Goal: Task Accomplishment & Management: Manage account settings

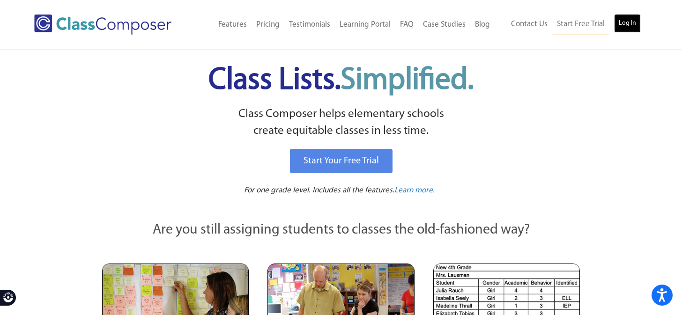
click at [622, 19] on link "Log In" at bounding box center [627, 23] width 27 height 19
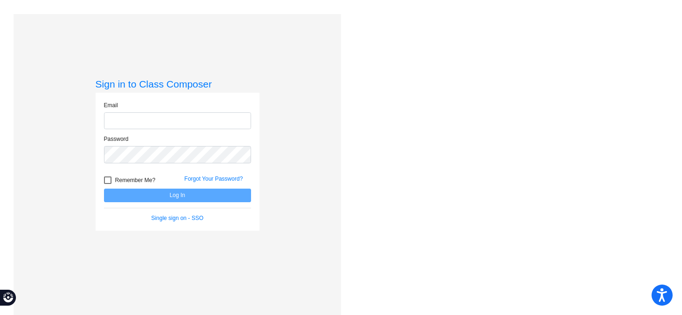
type input "[EMAIL_ADDRESS][DOMAIN_NAME]"
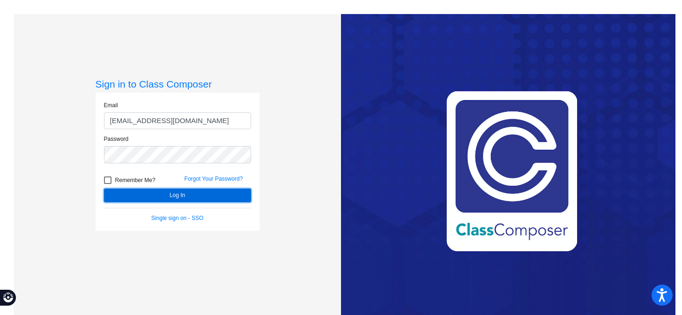
click at [180, 198] on button "Log In" at bounding box center [177, 196] width 147 height 14
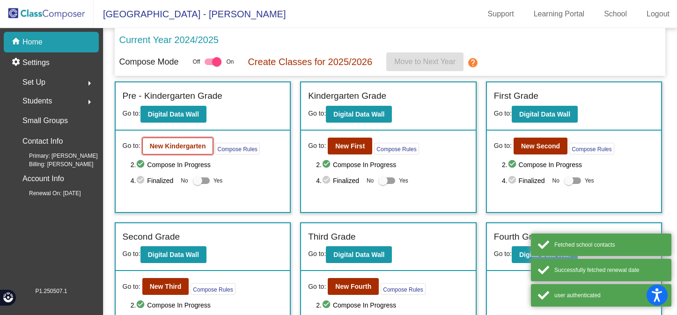
click at [195, 155] on button "New Kindergarten" at bounding box center [177, 146] width 71 height 17
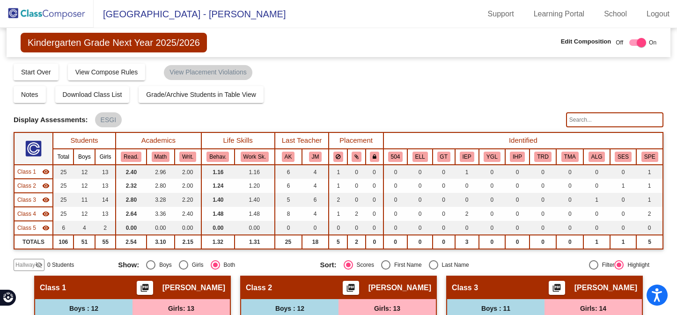
click at [590, 120] on input "text" at bounding box center [614, 119] width 97 height 15
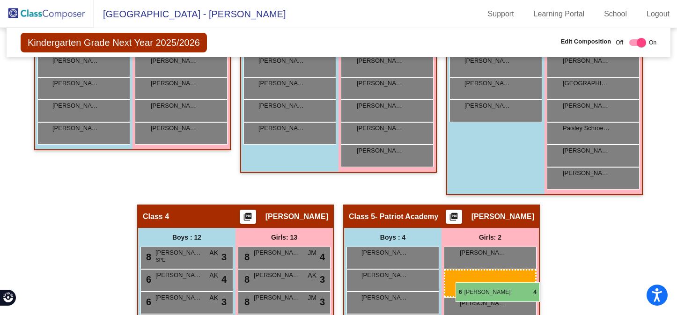
drag, startPoint x: 178, startPoint y: 92, endPoint x: 456, endPoint y: 282, distance: 337.2
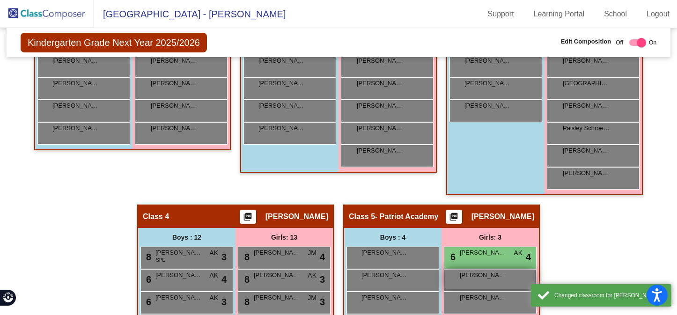
click at [479, 281] on div "Ashaunte Dewar lock do_not_disturb_alt" at bounding box center [489, 279] width 89 height 19
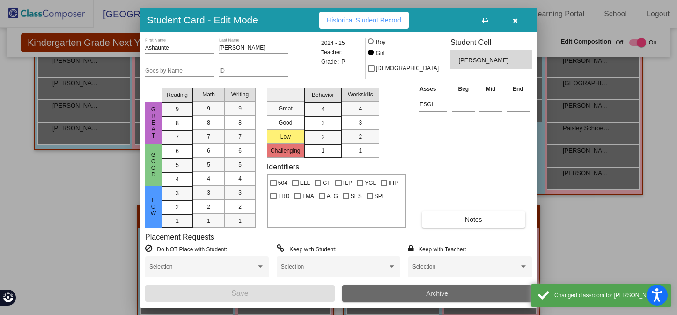
click at [385, 288] on button "Archive" at bounding box center [437, 293] width 190 height 17
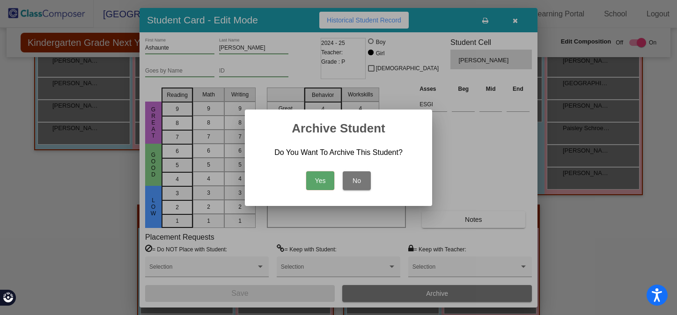
click at [314, 178] on button "Yes" at bounding box center [320, 180] width 28 height 19
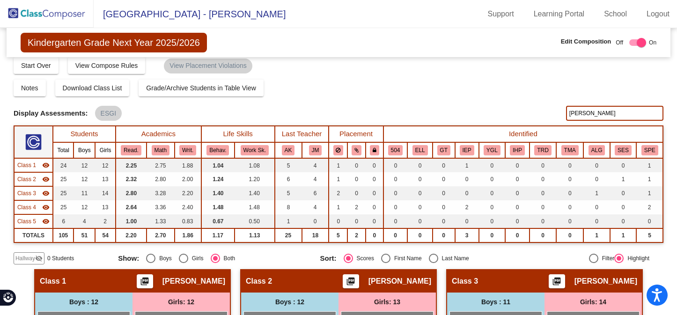
scroll to position [6, 0]
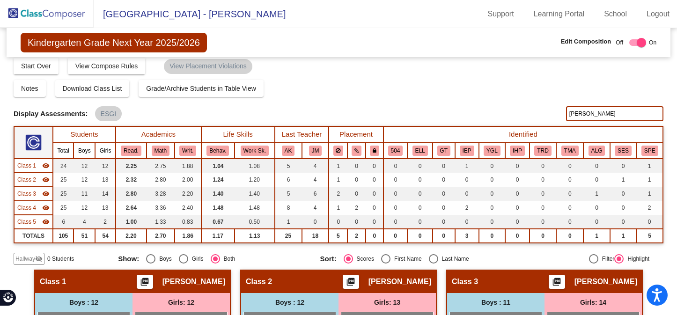
click at [576, 115] on input "fink" at bounding box center [614, 113] width 97 height 15
type input "f"
type input "nelson"
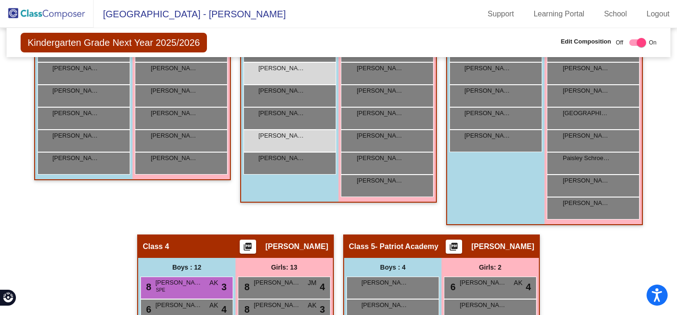
scroll to position [450, 0]
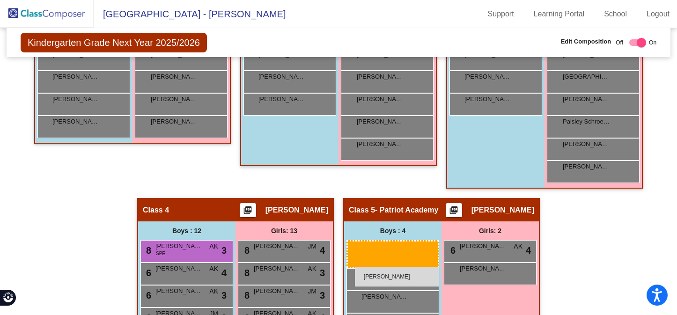
drag, startPoint x: 283, startPoint y: 108, endPoint x: 355, endPoint y: 266, distance: 174.2
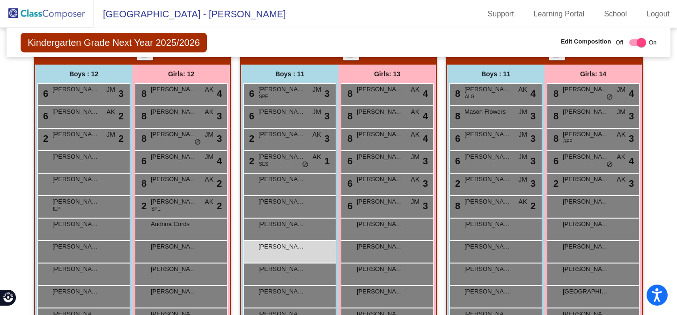
scroll to position [0, 0]
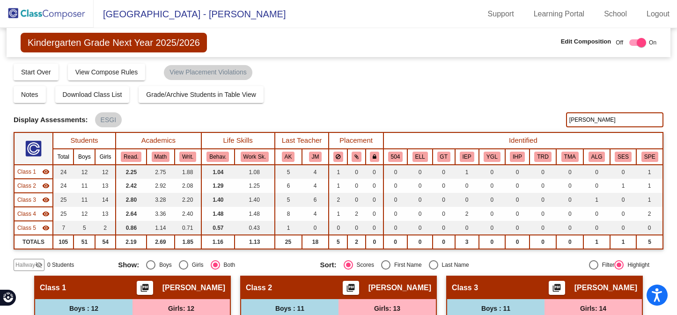
drag, startPoint x: 583, startPoint y: 123, endPoint x: 541, endPoint y: 120, distance: 41.3
click at [542, 120] on div "Display Scores for Years: 2023 - 2024 2024 - 2025 Display Assessments: ESGI nel…" at bounding box center [339, 119] width 650 height 15
type input "dull"
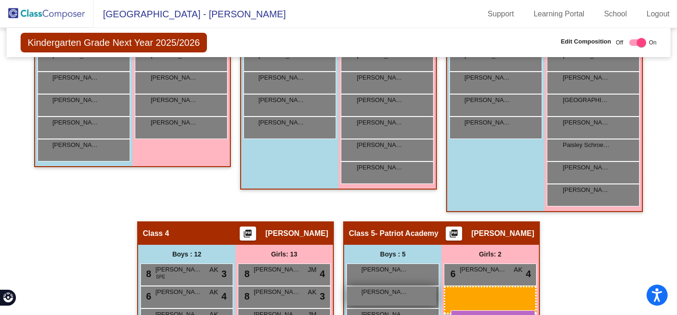
scroll to position [436, 0]
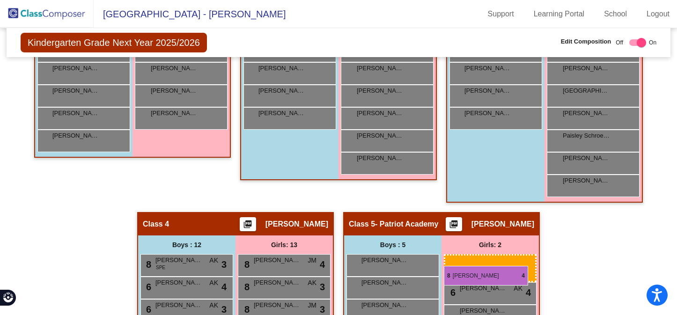
drag, startPoint x: 177, startPoint y: 115, endPoint x: 444, endPoint y: 266, distance: 306.8
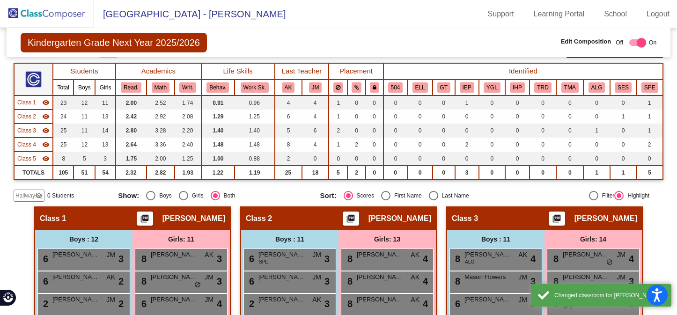
scroll to position [0, 0]
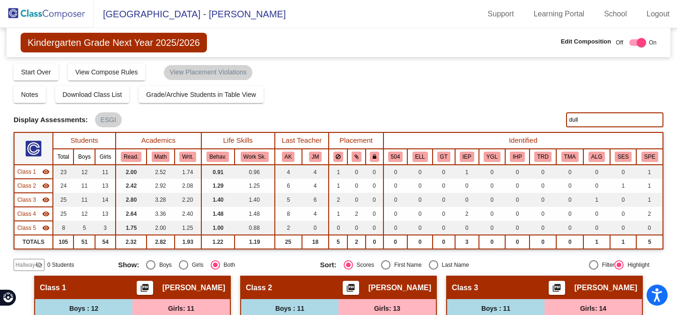
drag, startPoint x: 585, startPoint y: 124, endPoint x: 543, endPoint y: 117, distance: 42.2
click at [543, 117] on div "Display Scores for Years: 2023 - 2024 2024 - 2025 Display Assessments: ESGI dull" at bounding box center [339, 119] width 650 height 15
type input "franke"
drag, startPoint x: 596, startPoint y: 120, endPoint x: 494, endPoint y: 120, distance: 101.6
click at [494, 120] on div "Display Scores for Years: 2023 - 2024 2024 - 2025 Display Assessments: ESGI fra…" at bounding box center [339, 119] width 650 height 15
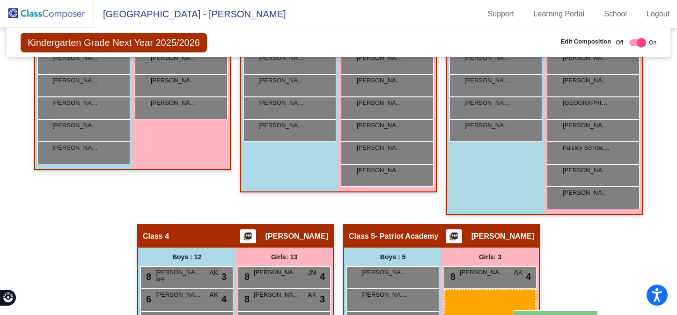
scroll to position [431, 0]
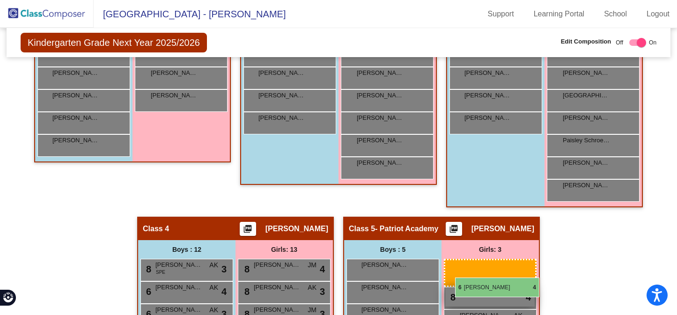
drag, startPoint x: 182, startPoint y: 116, endPoint x: 455, endPoint y: 278, distance: 317.7
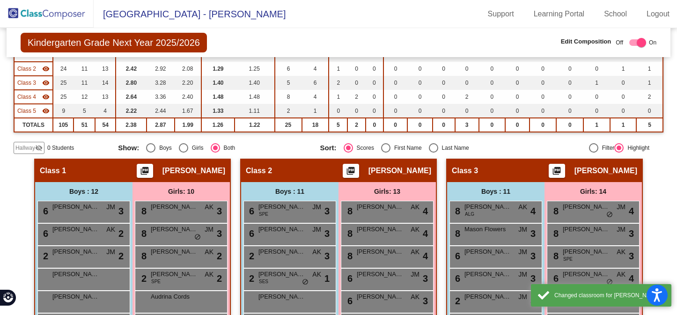
scroll to position [1, 0]
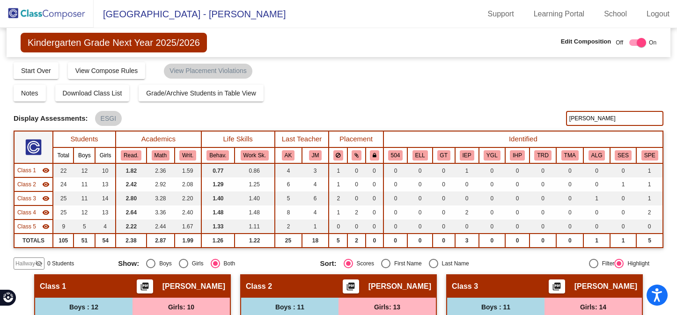
drag, startPoint x: 591, startPoint y: 119, endPoint x: 534, endPoint y: 119, distance: 56.2
click at [534, 119] on div "Display Scores for Years: 2023 - 2024 2024 - 2025 Display Assessments: ESGI rea…" at bounding box center [339, 118] width 650 height 15
type input "\"
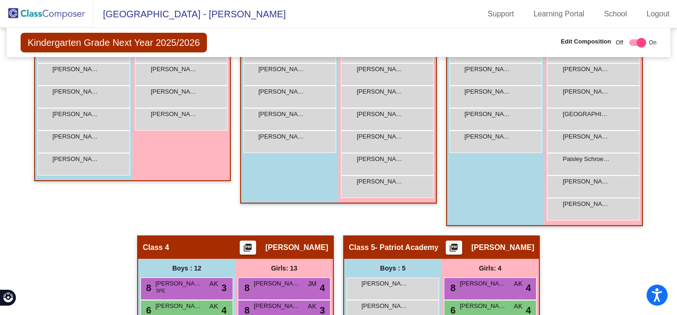
scroll to position [419, 0]
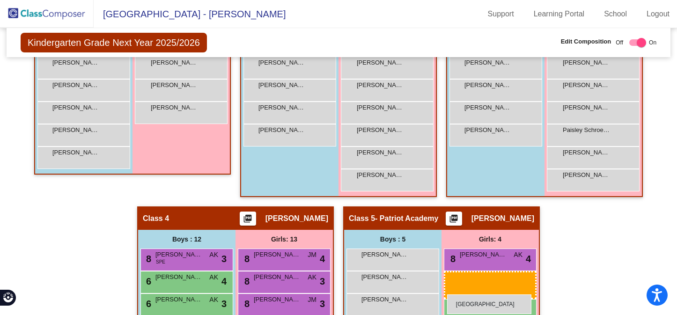
drag, startPoint x: 609, startPoint y: 111, endPoint x: 447, endPoint y: 295, distance: 244.5
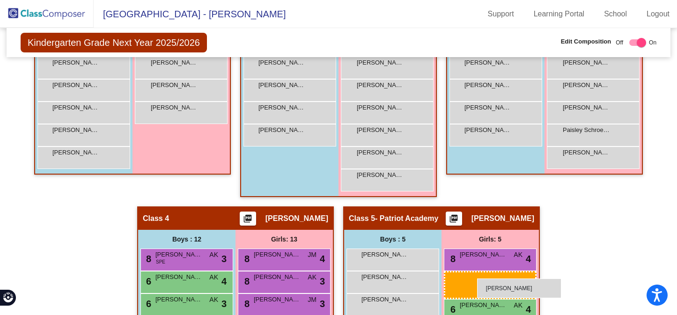
drag, startPoint x: 577, startPoint y: 180, endPoint x: 477, endPoint y: 278, distance: 140.1
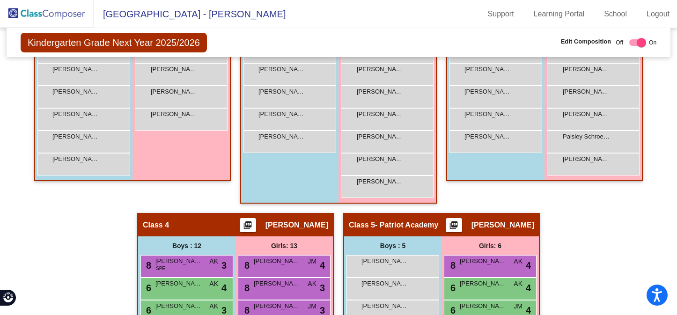
scroll to position [413, 0]
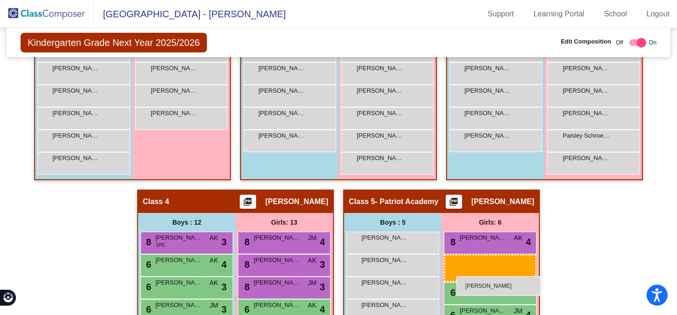
drag, startPoint x: 396, startPoint y: 164, endPoint x: 457, endPoint y: 276, distance: 127.8
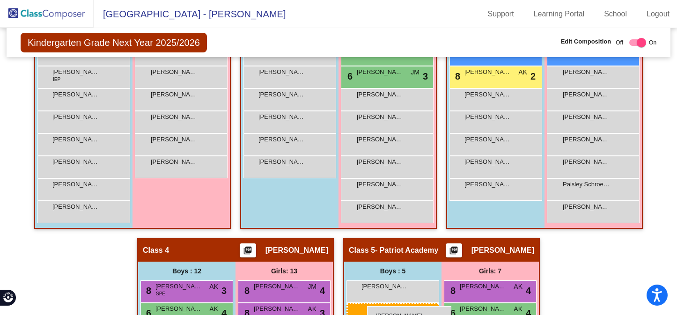
scroll to position [379, 0]
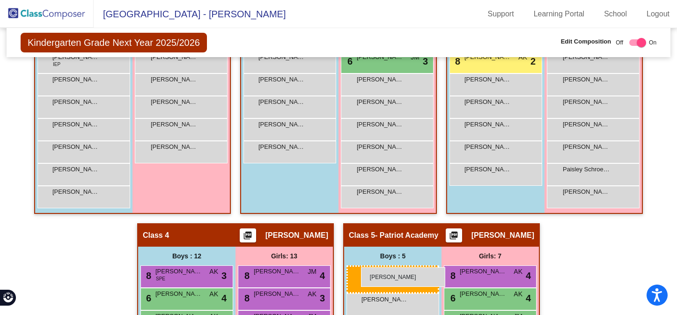
drag, startPoint x: 305, startPoint y: 152, endPoint x: 361, endPoint y: 267, distance: 128.0
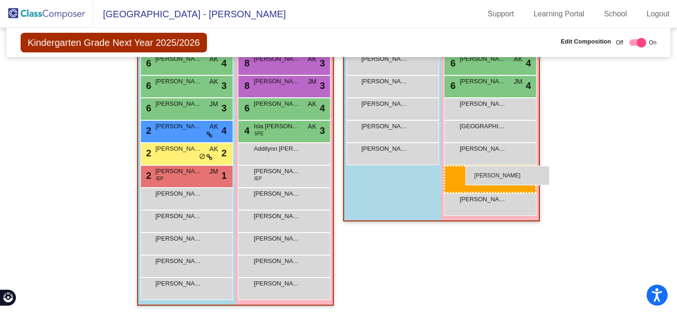
scroll to position [614, 0]
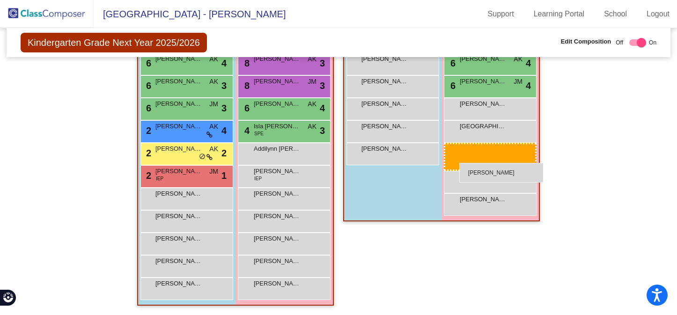
drag, startPoint x: 284, startPoint y: 274, endPoint x: 459, endPoint y: 163, distance: 208.0
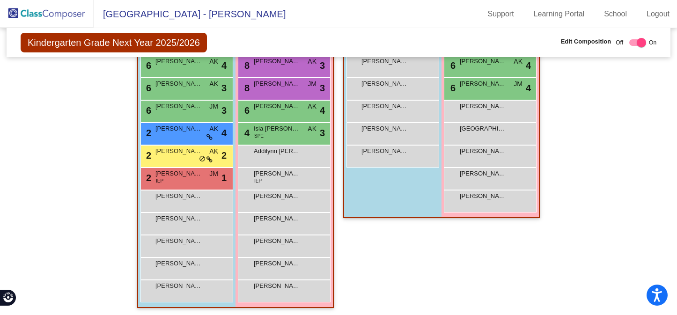
scroll to position [614, 0]
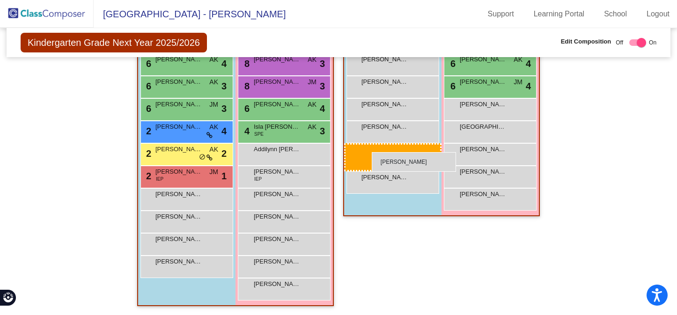
drag, startPoint x: 190, startPoint y: 222, endPoint x: 372, endPoint y: 152, distance: 195.1
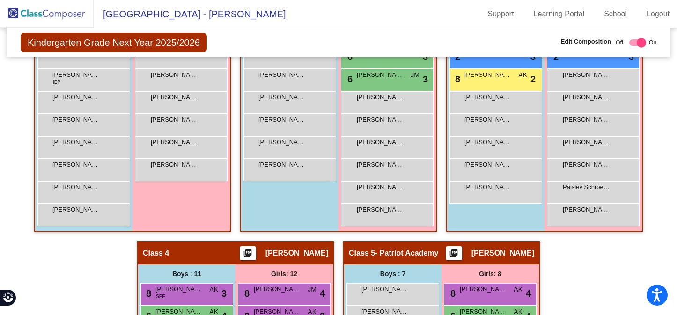
scroll to position [363, 0]
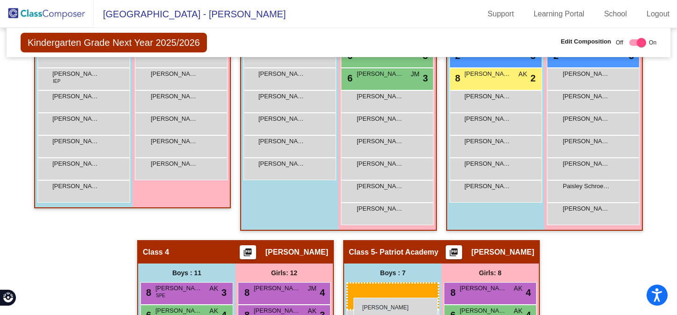
drag, startPoint x: 82, startPoint y: 166, endPoint x: 354, endPoint y: 298, distance: 302.0
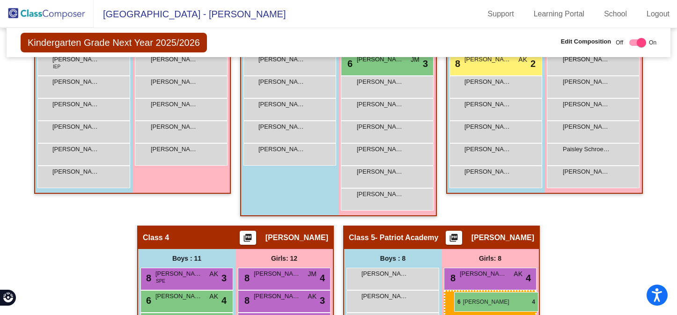
scroll to position [379, 0]
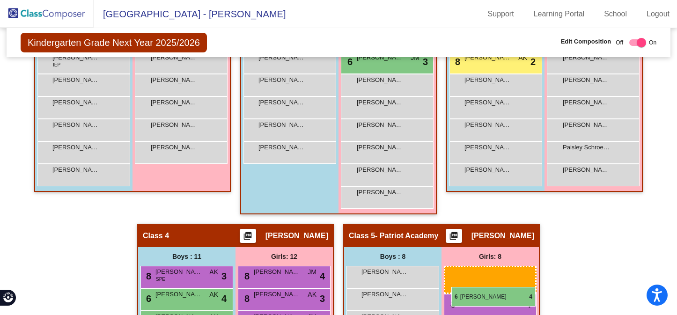
drag, startPoint x: 594, startPoint y: 97, endPoint x: 451, endPoint y: 287, distance: 237.2
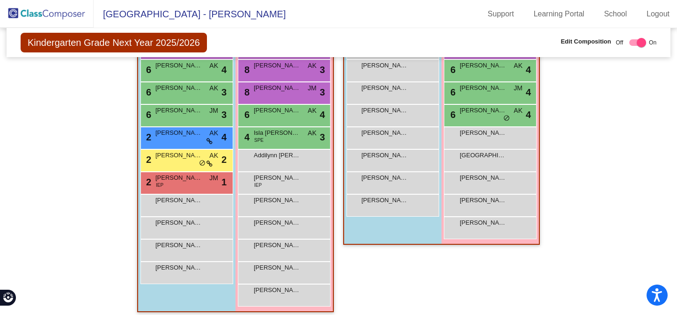
scroll to position [610, 0]
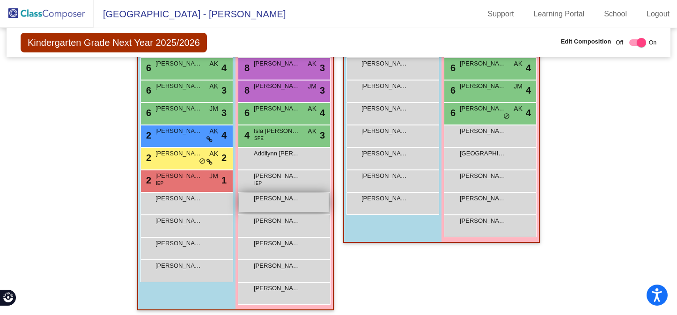
click at [284, 205] on div "Kate Demhof lock do_not_disturb_alt" at bounding box center [283, 202] width 89 height 19
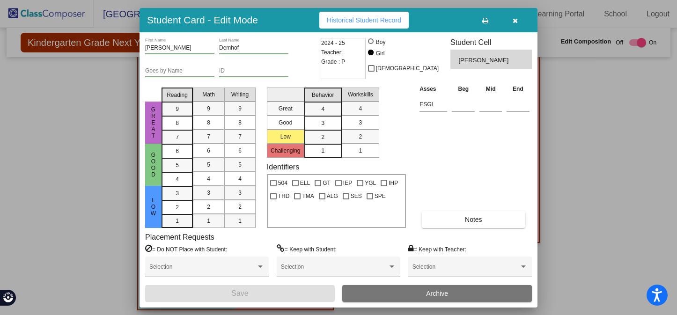
click at [518, 20] on icon "button" at bounding box center [515, 20] width 5 height 7
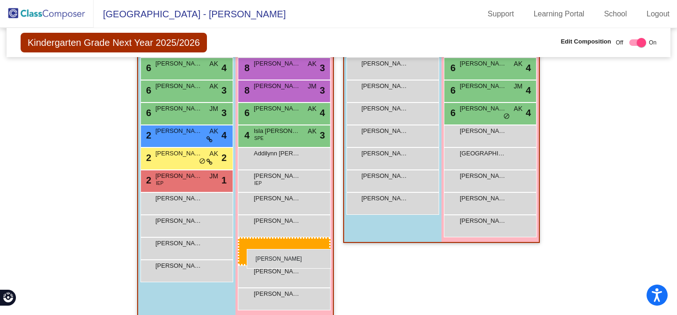
drag, startPoint x: 256, startPoint y: 270, endPoint x: 246, endPoint y: 248, distance: 23.9
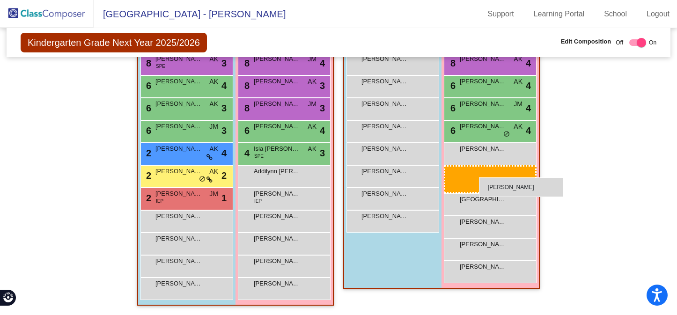
scroll to position [592, 0]
drag, startPoint x: 258, startPoint y: 226, endPoint x: 460, endPoint y: 183, distance: 207.0
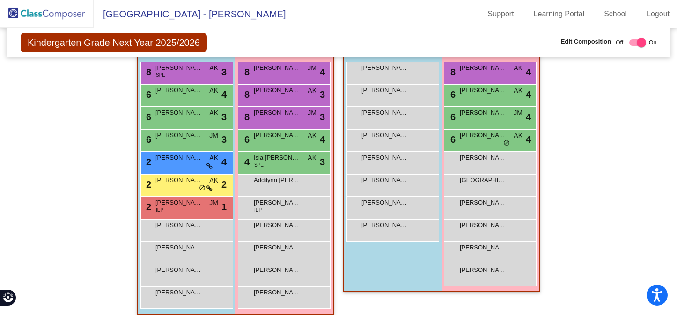
scroll to position [577, 0]
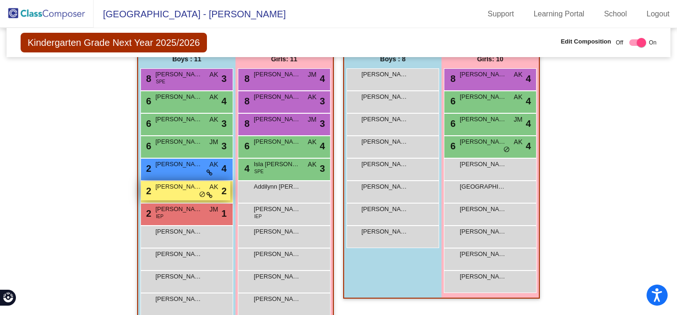
click at [195, 189] on span "Lincoln Kraska" at bounding box center [178, 186] width 47 height 9
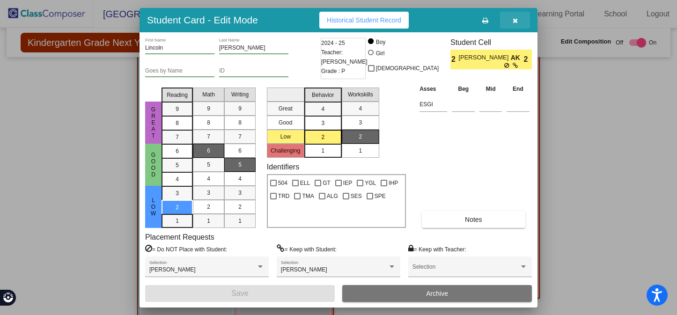
click at [519, 21] on button "button" at bounding box center [515, 20] width 30 height 17
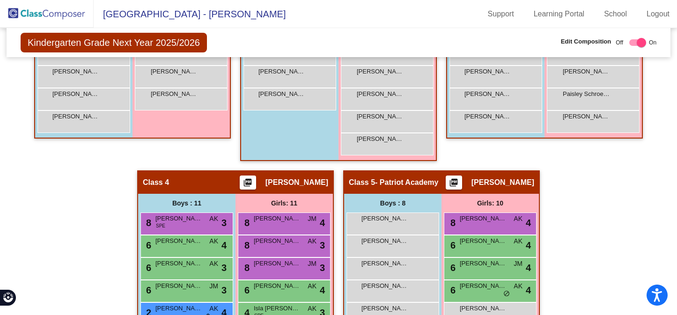
scroll to position [444, 0]
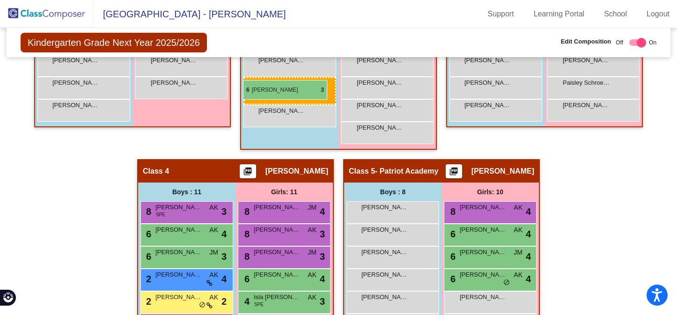
drag, startPoint x: 186, startPoint y: 256, endPoint x: 243, endPoint y: 80, distance: 185.1
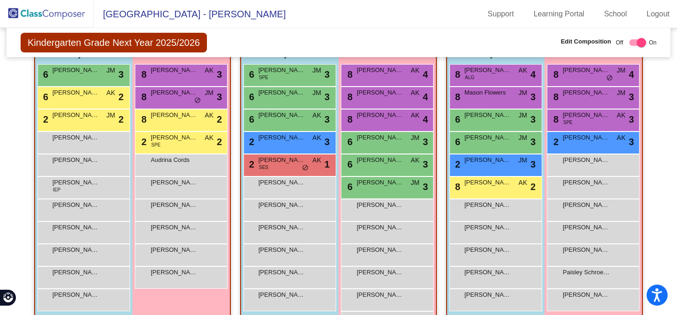
scroll to position [257, 0]
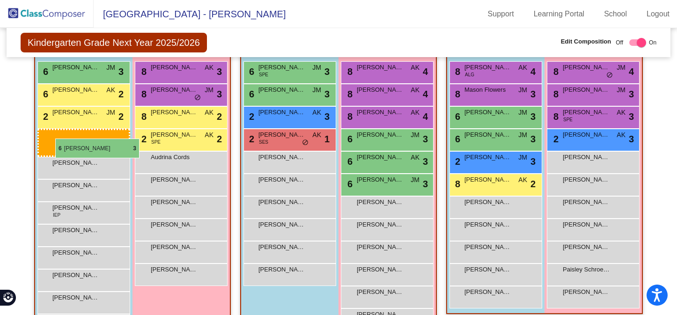
drag, startPoint x: 275, startPoint y: 115, endPoint x: 55, endPoint y: 139, distance: 221.4
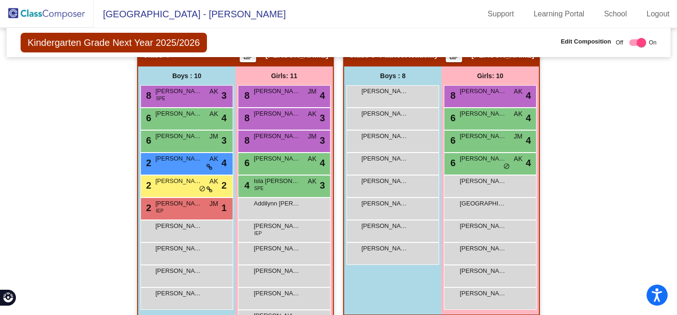
scroll to position [560, 0]
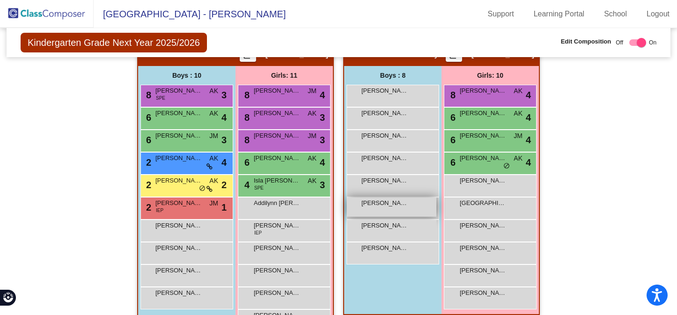
click at [397, 212] on div "Owen Stoneking lock do_not_disturb_alt" at bounding box center [391, 207] width 89 height 19
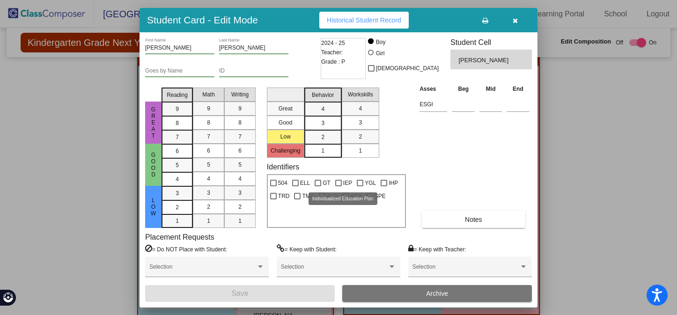
click at [339, 184] on div at bounding box center [338, 183] width 7 height 7
click at [339, 186] on input "IEP" at bounding box center [338, 186] width 0 height 0
checkbox input "true"
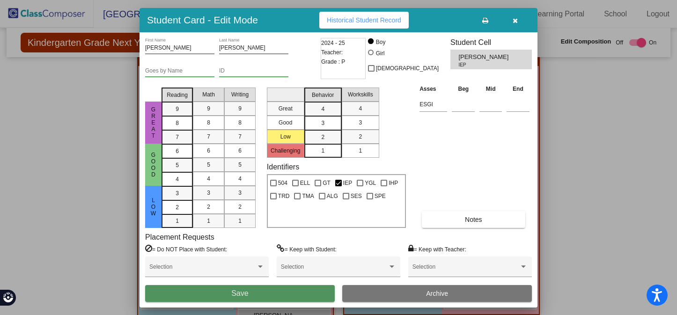
click at [293, 291] on button "Save" at bounding box center [240, 293] width 190 height 17
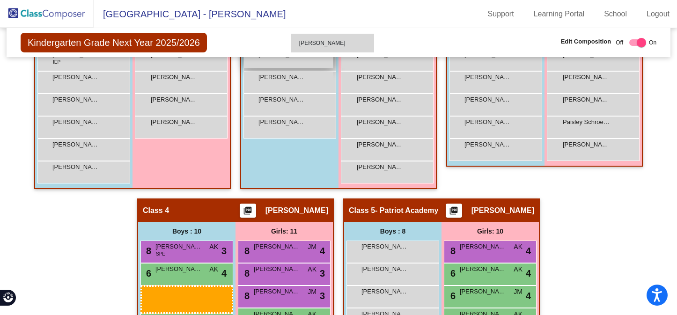
scroll to position [402, 0]
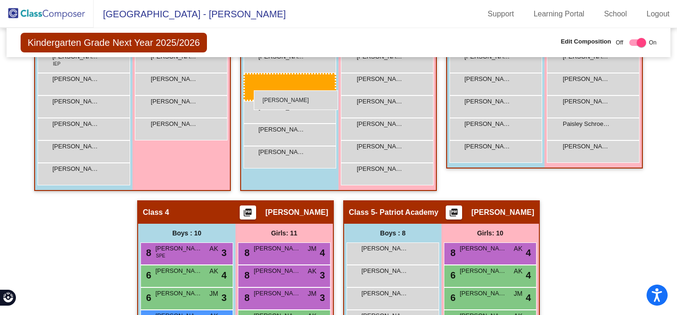
drag, startPoint x: 180, startPoint y: 306, endPoint x: 254, endPoint y: 89, distance: 228.5
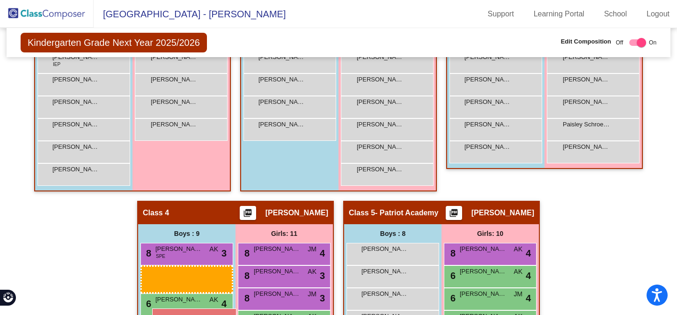
scroll to position [402, 0]
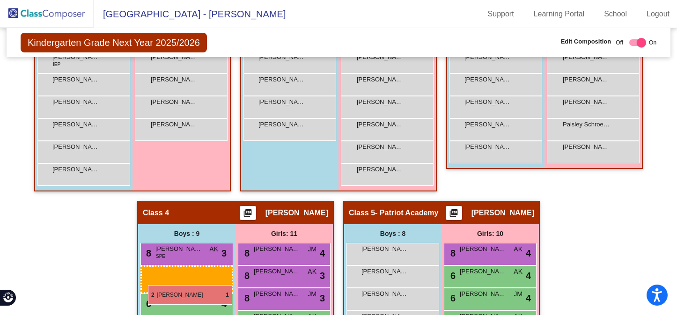
drag, startPoint x: 275, startPoint y: 79, endPoint x: 148, endPoint y: 285, distance: 242.3
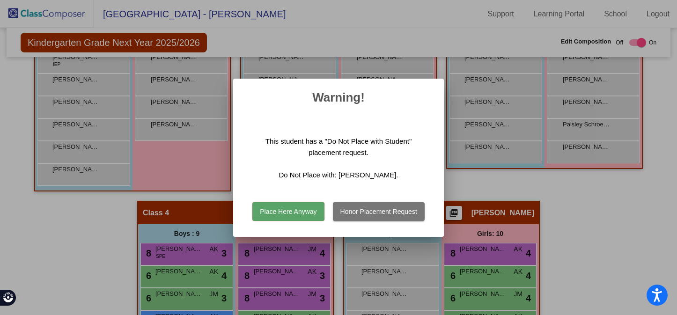
click at [350, 210] on button "Honor Placement Request" at bounding box center [379, 211] width 92 height 19
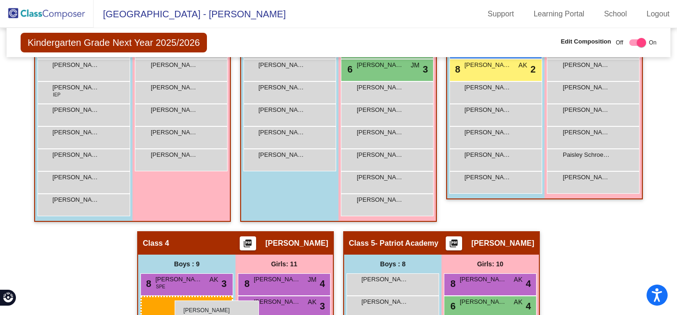
scroll to position [381, 0]
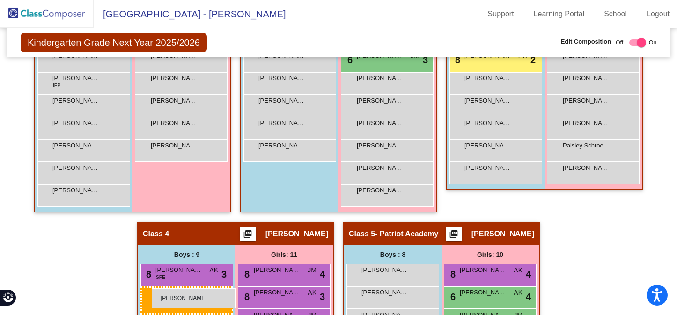
drag, startPoint x: 259, startPoint y: 209, endPoint x: 152, endPoint y: 288, distance: 133.7
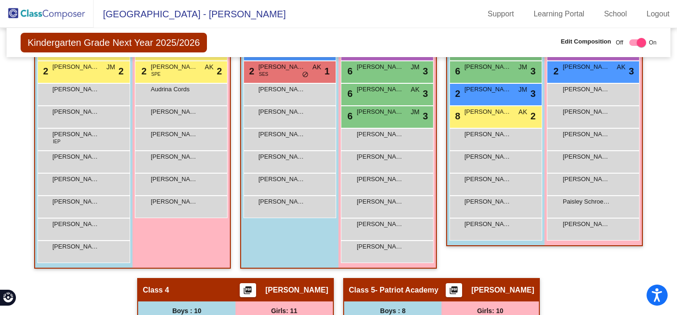
scroll to position [0, 0]
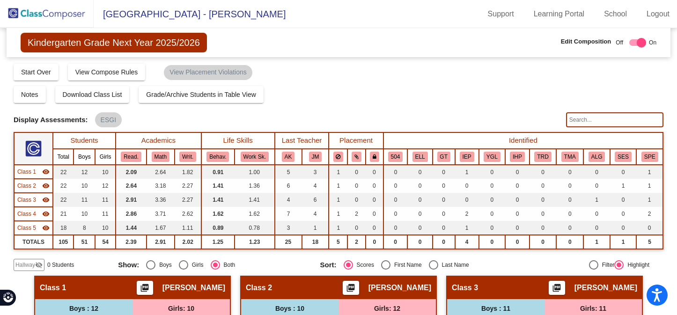
click at [592, 119] on input "text" at bounding box center [614, 119] width 97 height 15
type input "wheeler"
drag, startPoint x: 594, startPoint y: 119, endPoint x: 539, endPoint y: 118, distance: 55.3
click at [539, 118] on div "Display Scores for Years: 2023 - 2024 2024 - 2025 Display Assessments: ESGI whe…" at bounding box center [339, 119] width 650 height 15
click at [587, 114] on input "text" at bounding box center [614, 119] width 97 height 15
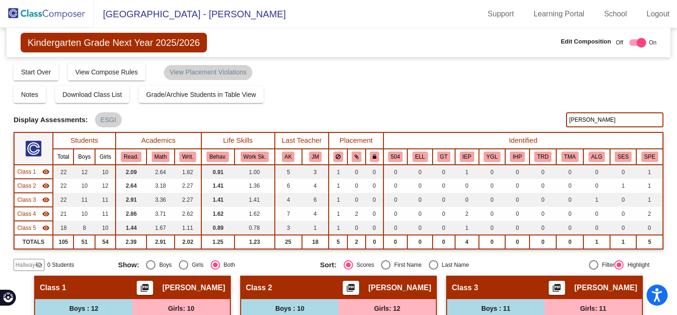
type input "larson"
drag, startPoint x: 590, startPoint y: 122, endPoint x: 549, endPoint y: 120, distance: 40.3
click at [550, 121] on div "Display Scores for Years: 2023 - 2024 2024 - 2025 Display Assessments: ESGI lar…" at bounding box center [339, 119] width 650 height 15
click at [588, 120] on input "text" at bounding box center [614, 119] width 97 height 15
type input "avalee"
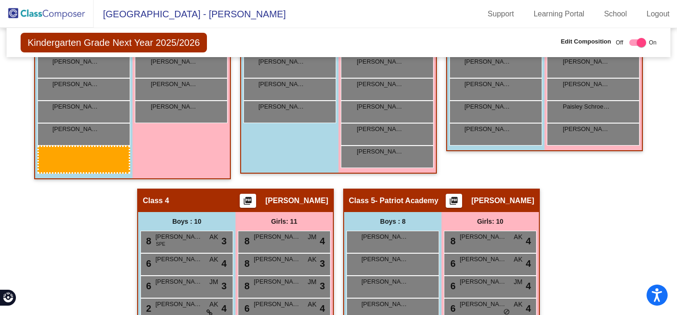
scroll to position [431, 0]
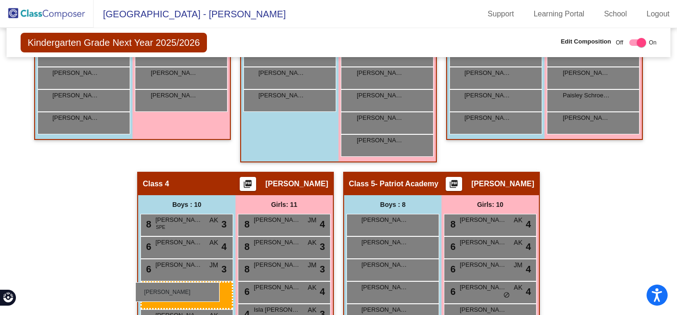
drag, startPoint x: 72, startPoint y: 141, endPoint x: 136, endPoint y: 282, distance: 155.1
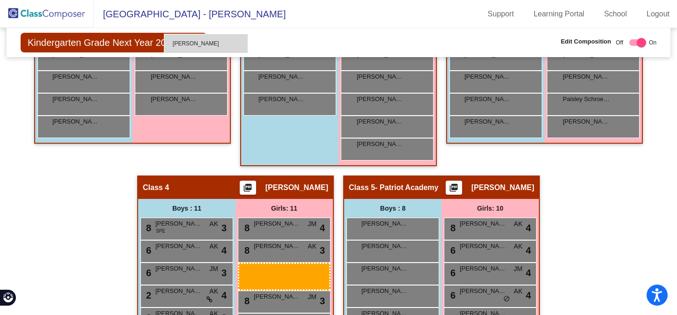
scroll to position [423, 0]
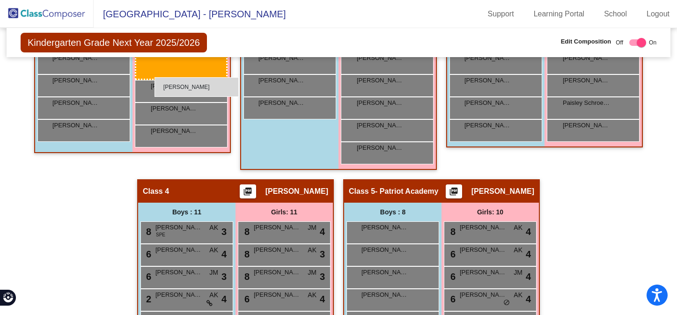
drag, startPoint x: 261, startPoint y: 219, endPoint x: 155, endPoint y: 77, distance: 177.2
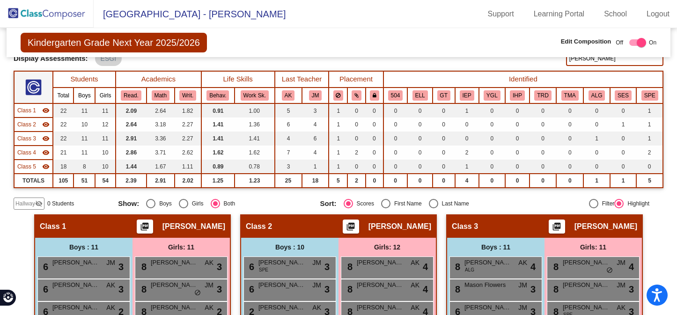
scroll to position [59, 0]
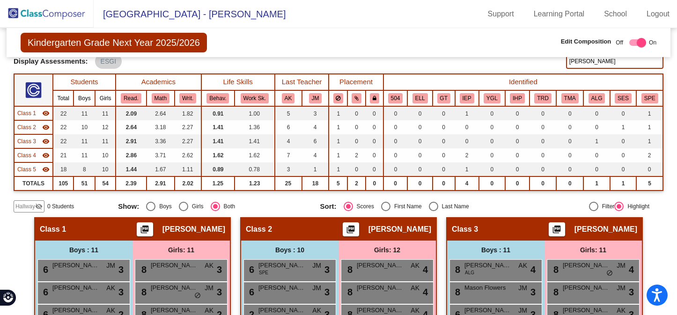
drag, startPoint x: 587, startPoint y: 65, endPoint x: 544, endPoint y: 65, distance: 43.6
click at [544, 65] on div "Display Scores for Years: 2023 - 2024 2024 - 2025 Display Assessments: ESGI ava…" at bounding box center [339, 61] width 650 height 15
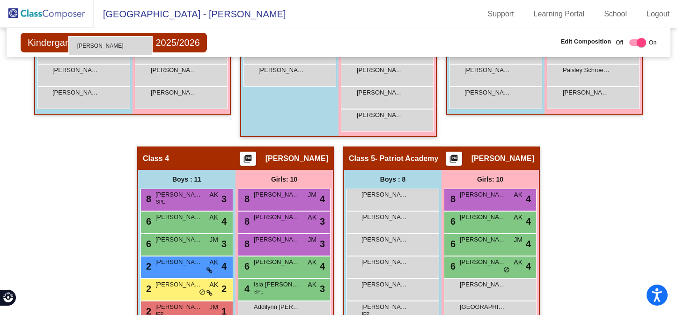
scroll to position [437, 0]
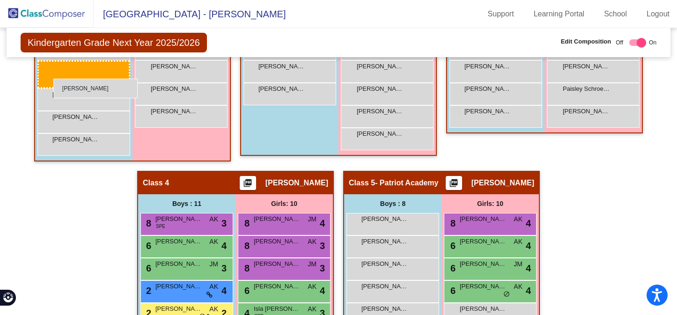
drag, startPoint x: 173, startPoint y: 293, endPoint x: 53, endPoint y: 79, distance: 245.5
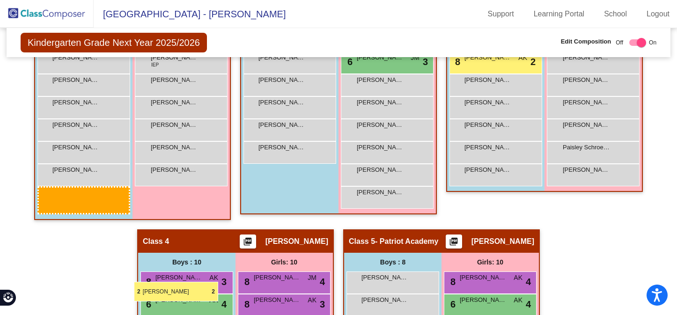
scroll to position [351, 0]
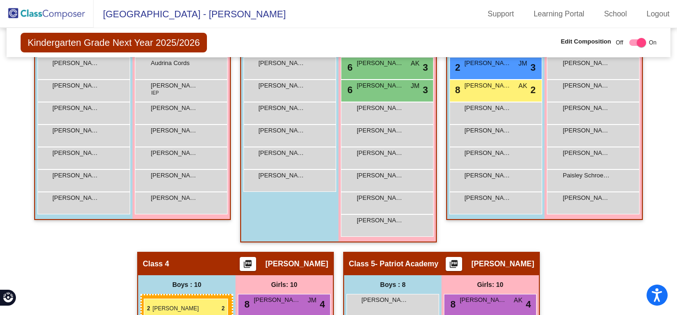
drag, startPoint x: 77, startPoint y: 100, endPoint x: 144, endPoint y: 299, distance: 209.9
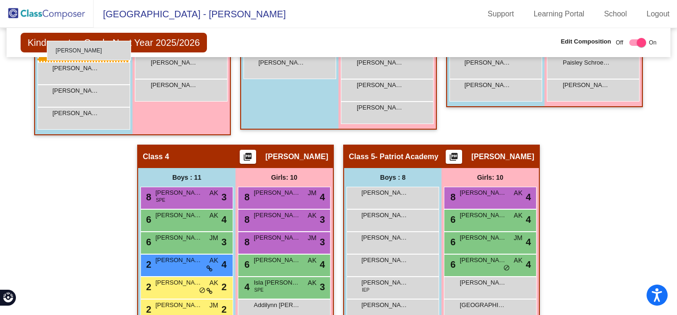
scroll to position [452, 0]
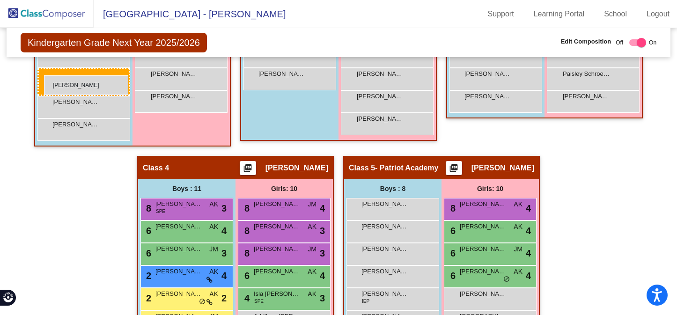
drag, startPoint x: 395, startPoint y: 251, endPoint x: 44, endPoint y: 75, distance: 392.7
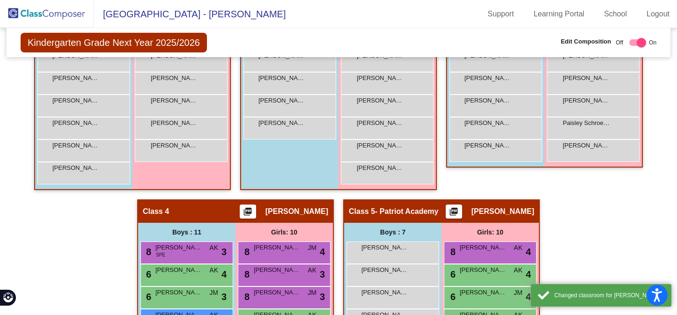
scroll to position [401, 0]
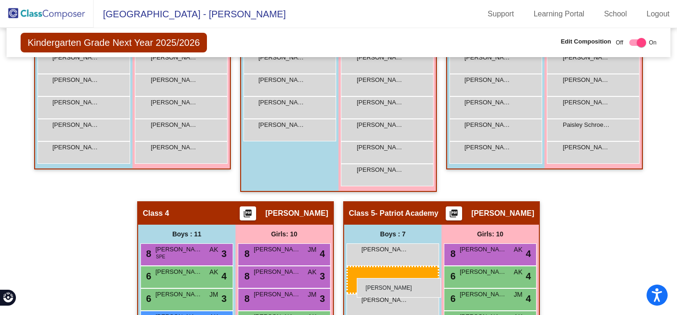
drag, startPoint x: 94, startPoint y: 86, endPoint x: 357, endPoint y: 278, distance: 326.1
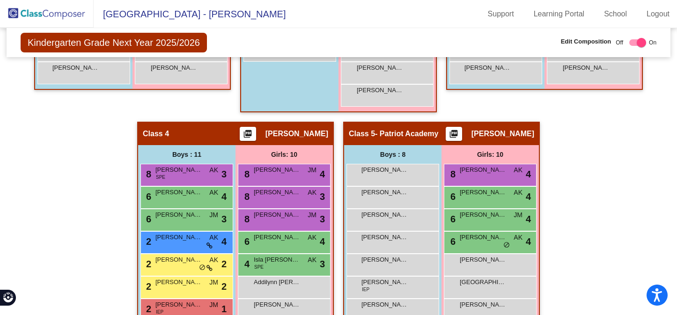
scroll to position [277, 0]
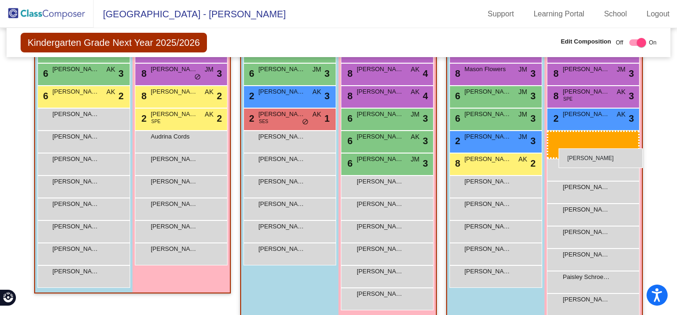
drag, startPoint x: 184, startPoint y: 162, endPoint x: 559, endPoint y: 148, distance: 375.4
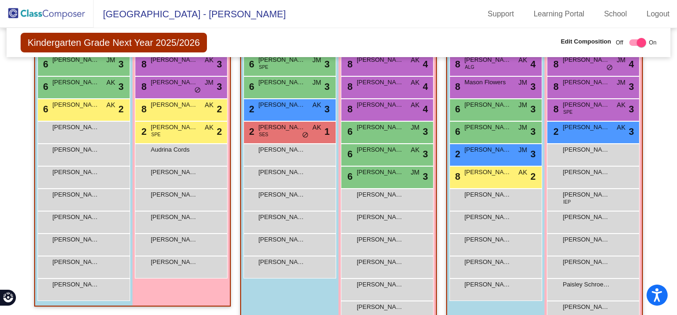
scroll to position [287, 0]
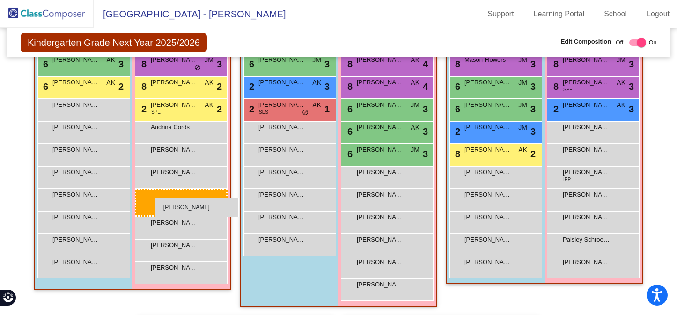
drag, startPoint x: 583, startPoint y: 225, endPoint x: 153, endPoint y: 197, distance: 430.9
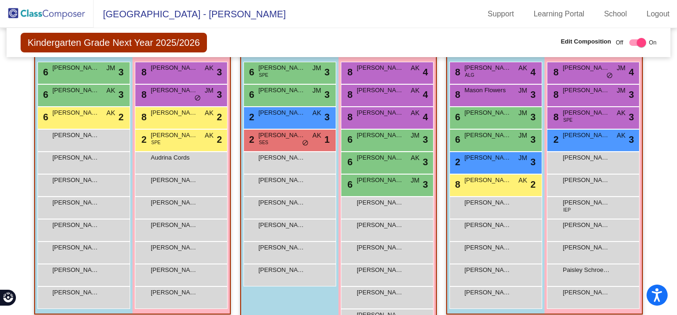
scroll to position [259, 0]
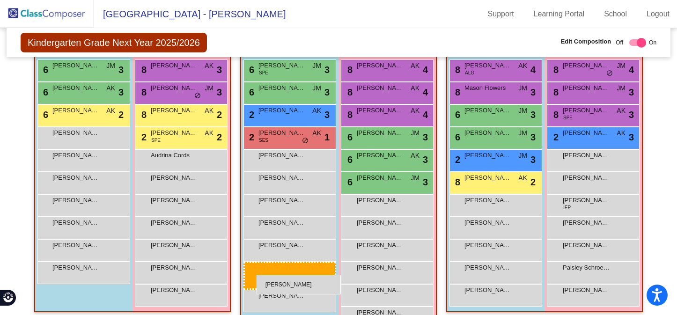
drag, startPoint x: 86, startPoint y: 274, endPoint x: 257, endPoint y: 275, distance: 171.0
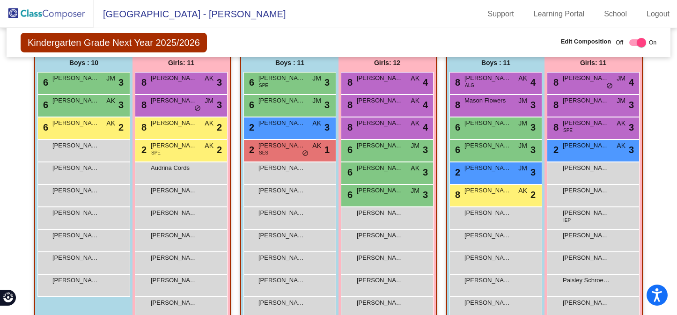
scroll to position [247, 0]
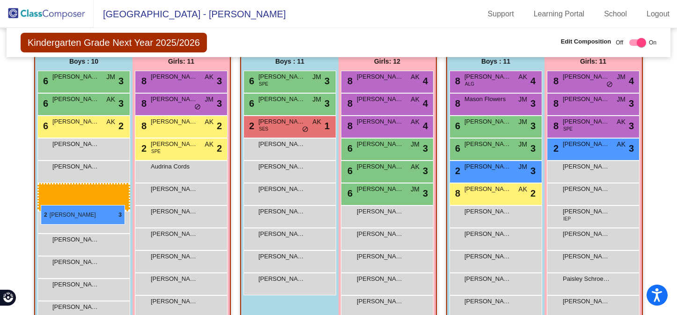
drag, startPoint x: 286, startPoint y: 130, endPoint x: 41, endPoint y: 205, distance: 256.2
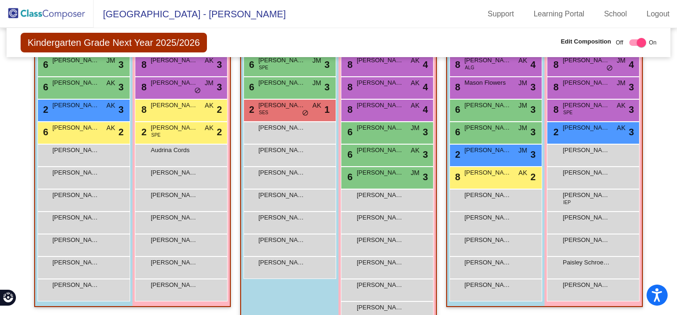
scroll to position [0, 0]
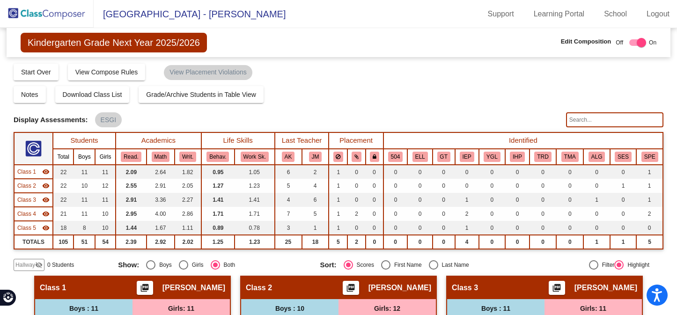
click at [590, 122] on input "text" at bounding box center [614, 119] width 97 height 15
type input "kline"
drag, startPoint x: 589, startPoint y: 120, endPoint x: 539, endPoint y: 120, distance: 50.1
click at [539, 120] on div "Display Scores for Years: 2023 - 2024 2024 - 2025 Display Assessments: ESGI kli…" at bounding box center [339, 119] width 650 height 15
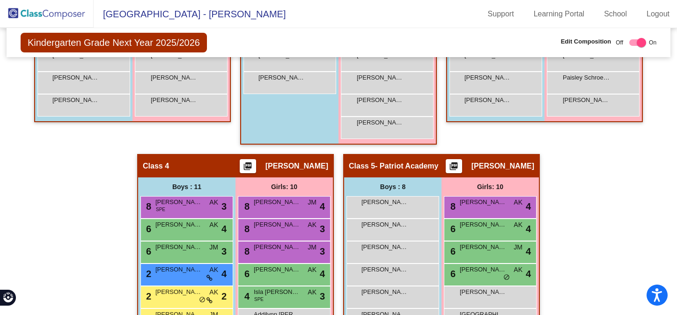
scroll to position [449, 0]
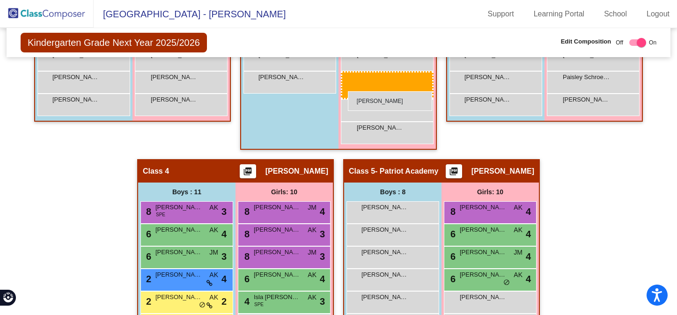
drag, startPoint x: 404, startPoint y: 130, endPoint x: 348, endPoint y: 91, distance: 67.7
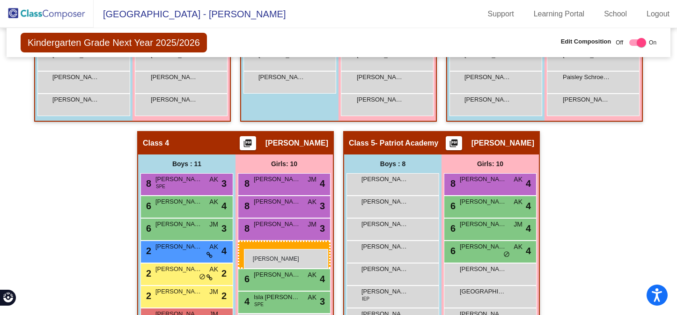
drag, startPoint x: 352, startPoint y: 84, endPoint x: 244, endPoint y: 249, distance: 197.2
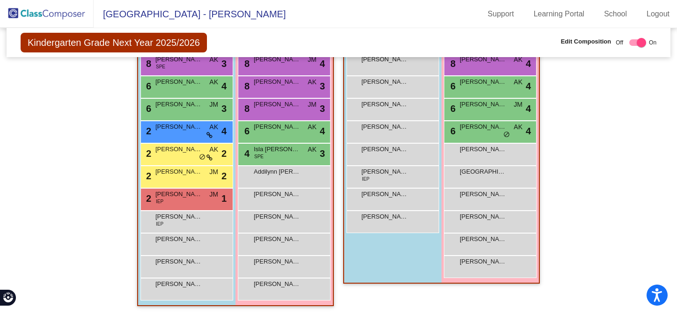
scroll to position [0, 0]
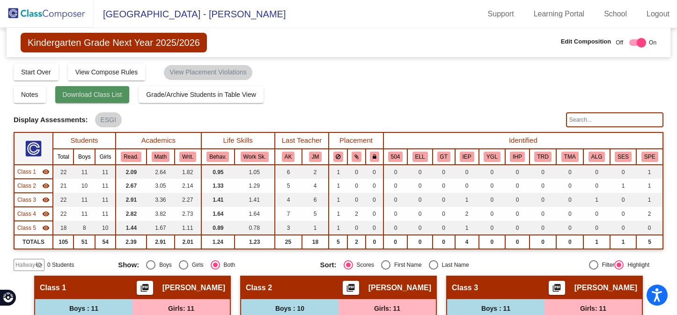
click at [106, 94] on span "Download Class List" at bounding box center [92, 94] width 59 height 7
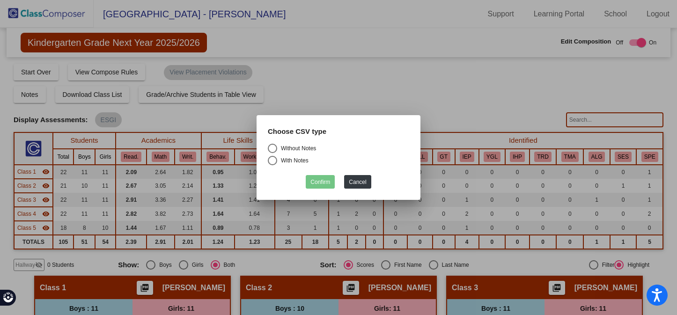
click at [273, 150] on div "Select an option" at bounding box center [272, 148] width 9 height 9
click at [273, 153] on input "Without Notes" at bounding box center [272, 153] width 0 height 0
radio input "true"
click at [312, 184] on button "Confirm" at bounding box center [320, 182] width 29 height 14
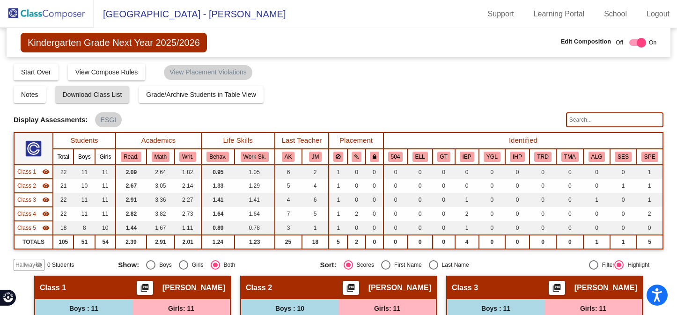
click at [486, 85] on div "Display Scores for Years: 2023 - 2024 2024 - 2025 Grade/Archive Students in Tab…" at bounding box center [339, 167] width 650 height 208
click at [501, 207] on td "0" at bounding box center [492, 214] width 27 height 14
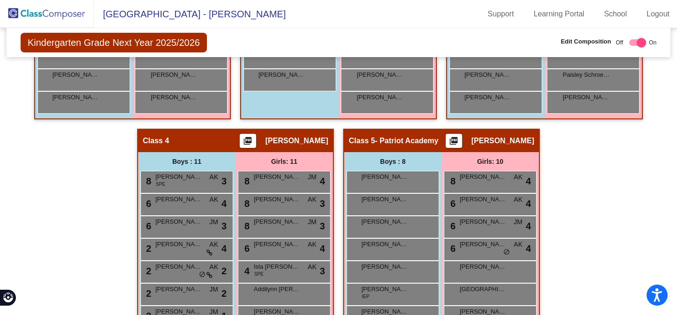
scroll to position [569, 0]
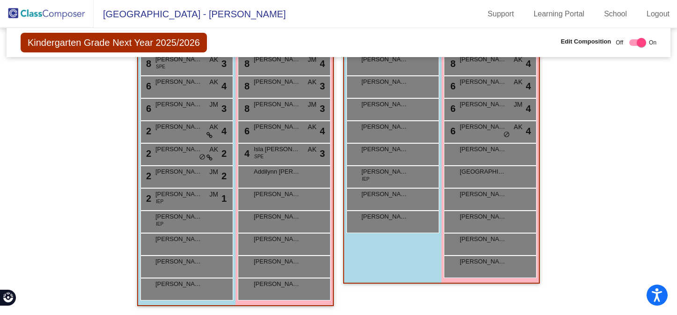
click at [619, 214] on div "Hallway - Hallway Class picture_as_pdf Add Student First Name Last Name Student…" at bounding box center [339, 11] width 650 height 609
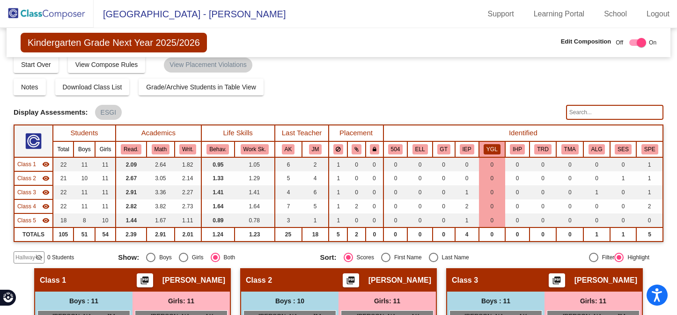
scroll to position [0, 0]
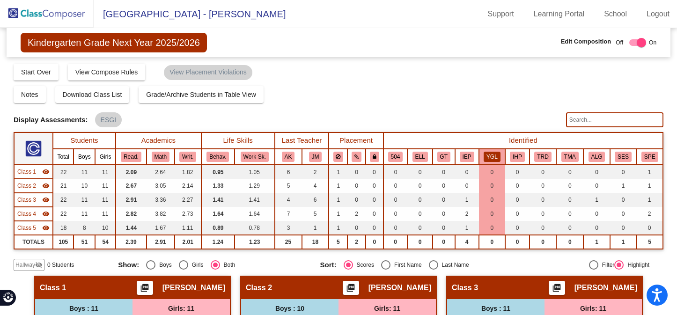
click at [492, 154] on button "YGL" at bounding box center [492, 157] width 17 height 10
click at [498, 107] on div "Display Scores for Years: 2023 - 2024 2024 - 2025 Grade/Archive Students in Tab…" at bounding box center [339, 167] width 650 height 208
click at [505, 78] on div "Compose Start Over Submit Classes Compose has been submitted Check for Incomple…" at bounding box center [339, 72] width 650 height 18
click at [293, 262] on mat-radio-group "Show: Boys Girls Both" at bounding box center [215, 264] width 195 height 9
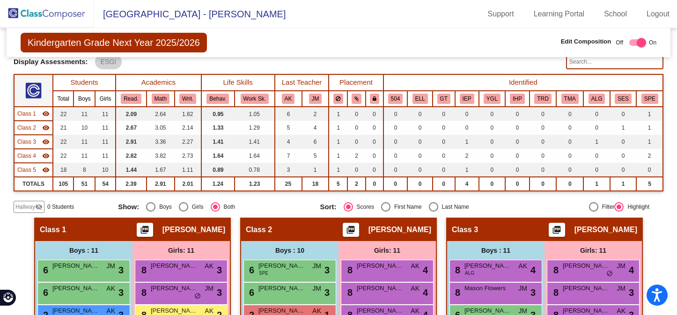
scroll to position [56, 0]
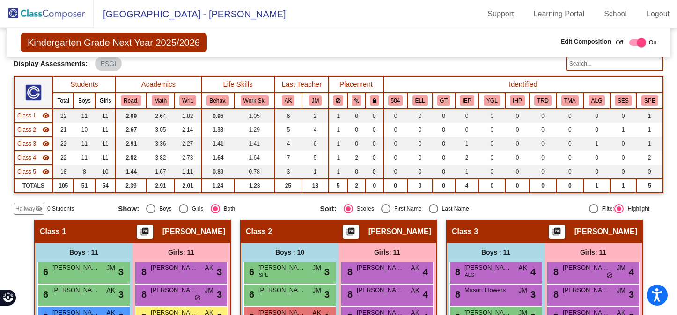
click at [576, 65] on input "text" at bounding box center [614, 63] width 97 height 15
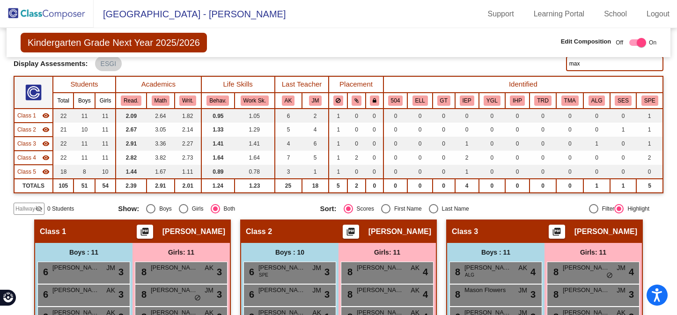
type input "max"
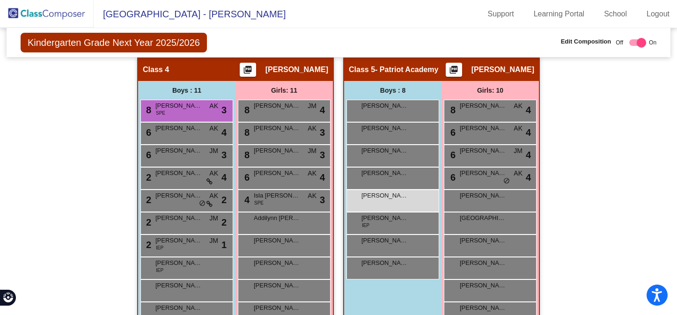
scroll to position [513, 0]
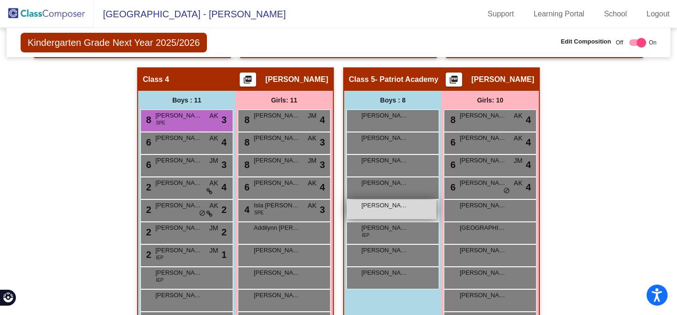
click at [387, 215] on div "Nelson Maxfield lock do_not_disturb_alt" at bounding box center [391, 209] width 89 height 19
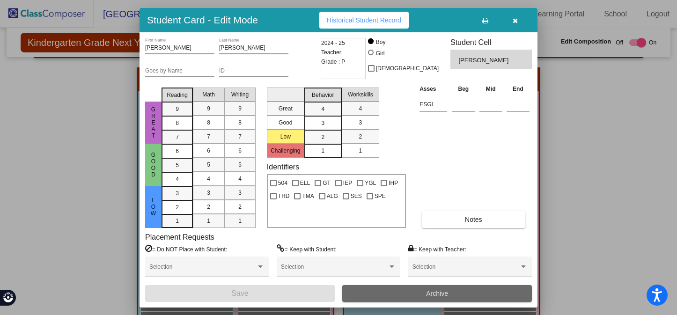
click at [429, 296] on span "Archive" at bounding box center [437, 293] width 22 height 7
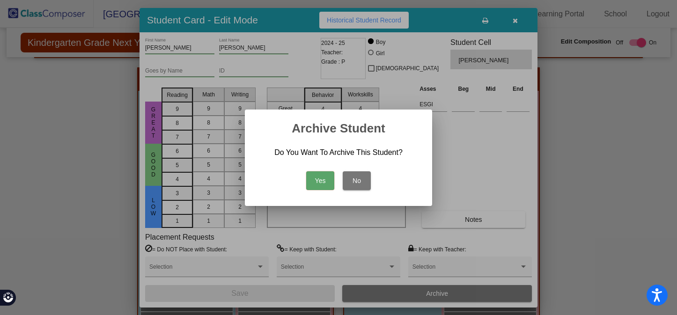
click at [326, 184] on button "Yes" at bounding box center [320, 180] width 28 height 19
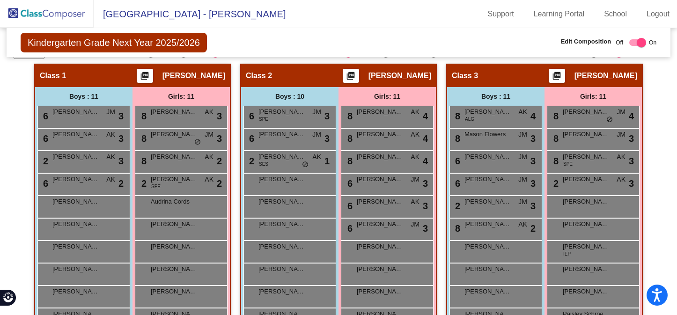
scroll to position [0, 0]
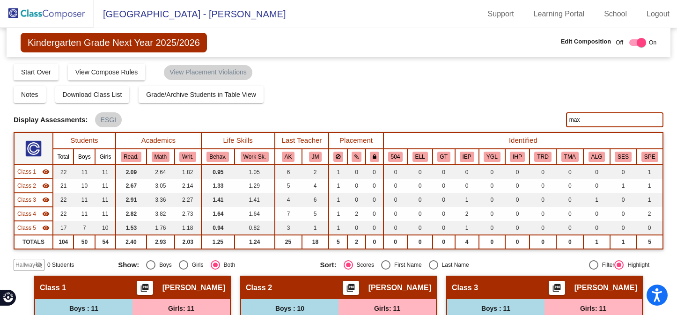
drag, startPoint x: 582, startPoint y: 118, endPoint x: 542, endPoint y: 116, distance: 39.4
click at [545, 118] on div "Display Scores for Years: 2023 - 2024 2024 - 2025 Display Assessments: ESGI max" at bounding box center [339, 119] width 650 height 15
type input "kluck"
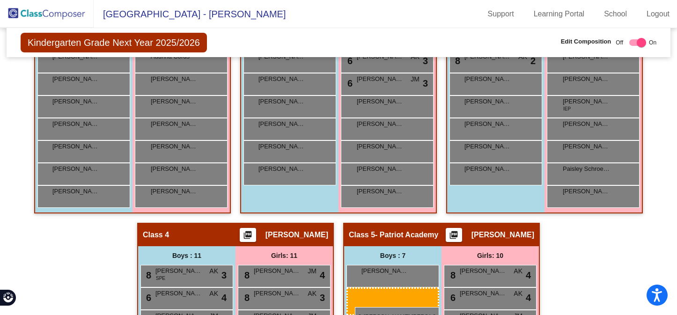
scroll to position [359, 0]
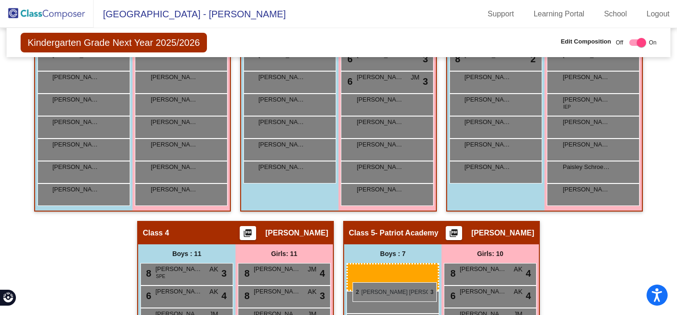
drag, startPoint x: 480, startPoint y: 143, endPoint x: 353, endPoint y: 282, distance: 189.0
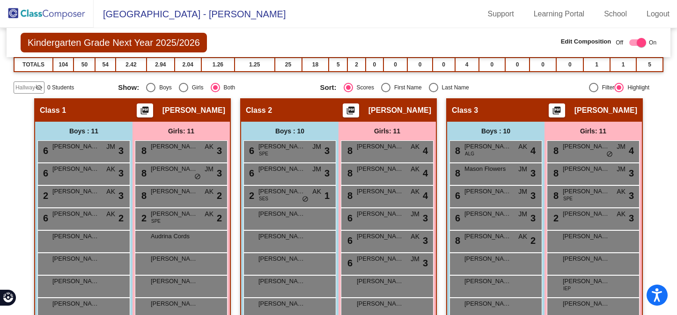
scroll to position [0, 0]
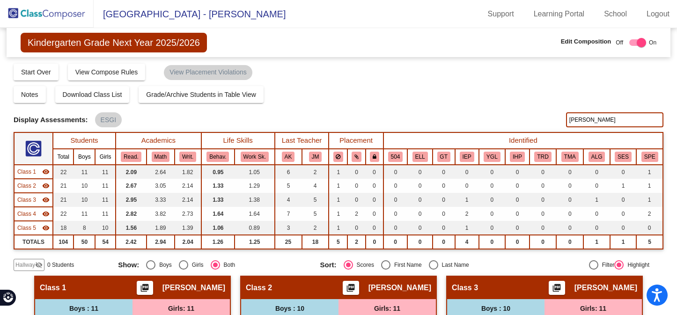
drag, startPoint x: 585, startPoint y: 123, endPoint x: 545, endPoint y: 123, distance: 39.8
click at [545, 123] on div "Display Scores for Years: 2023 - 2024 2024 - 2025 Display Assessments: ESGI klu…" at bounding box center [339, 119] width 650 height 15
click at [512, 125] on div "Display Assessments: ESGI" at bounding box center [287, 119] width 546 height 15
click at [457, 87] on div "Notes Download Class List Import Students Grade/Archive Students in Table View …" at bounding box center [339, 94] width 650 height 17
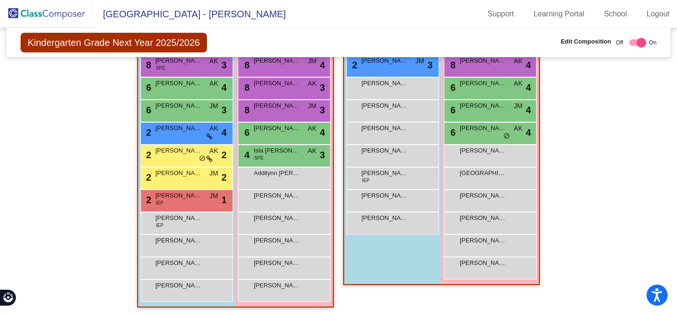
scroll to position [569, 0]
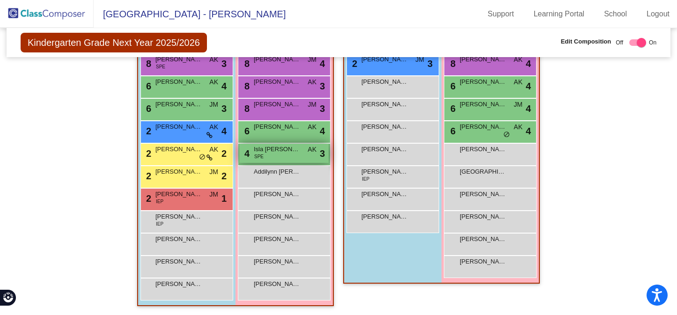
click at [274, 153] on span "Isla Kluck" at bounding box center [277, 149] width 47 height 9
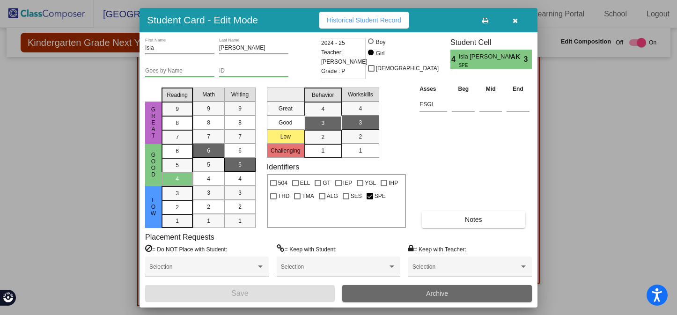
click at [442, 293] on span "Archive" at bounding box center [437, 293] width 22 height 7
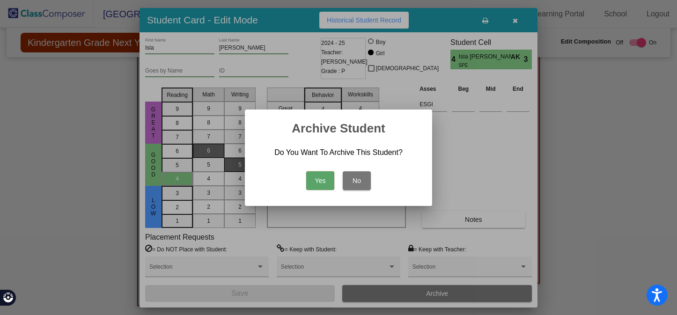
click at [321, 176] on button "Yes" at bounding box center [320, 180] width 28 height 19
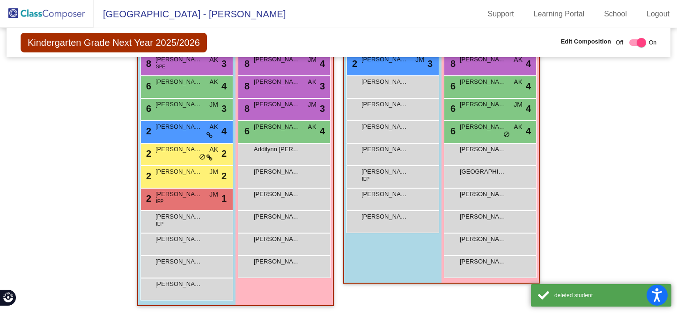
click at [609, 193] on div "Hallway - Hallway Class picture_as_pdf Add Student First Name Last Name Student…" at bounding box center [339, 11] width 650 height 609
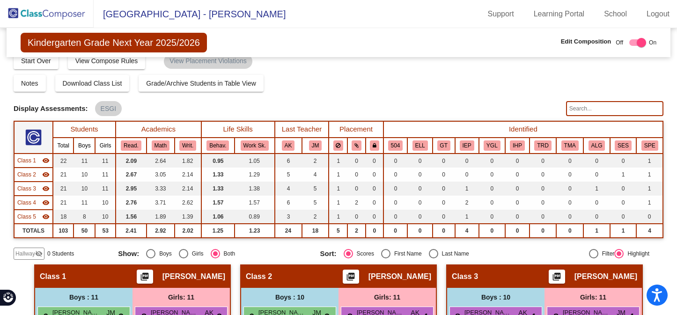
scroll to position [3, 0]
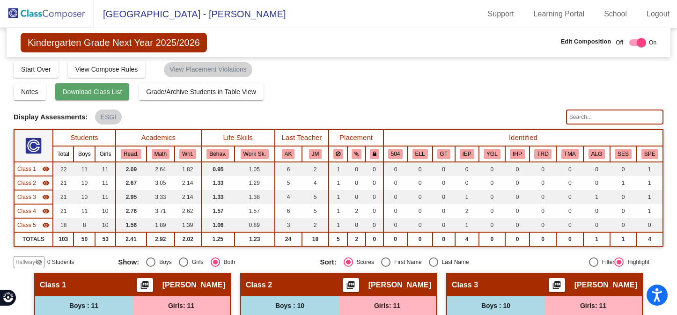
click at [110, 92] on span "Download Class List" at bounding box center [92, 91] width 59 height 7
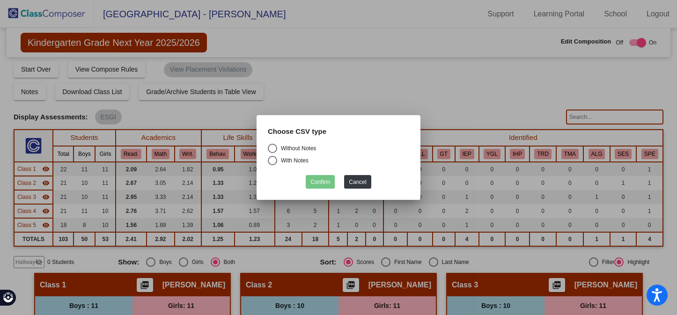
click at [271, 148] on div "Select an option" at bounding box center [272, 148] width 9 height 9
click at [272, 153] on input "Without Notes" at bounding box center [272, 153] width 0 height 0
radio input "true"
click at [318, 179] on button "Confirm" at bounding box center [320, 182] width 29 height 14
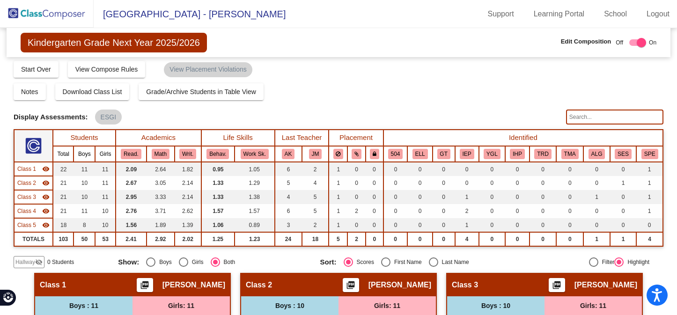
click at [662, 162] on mat-sidenav-content "Kindergarten Grade Next Year 2025/2026 Edit Composition Off On Incoming Digital…" at bounding box center [338, 171] width 677 height 287
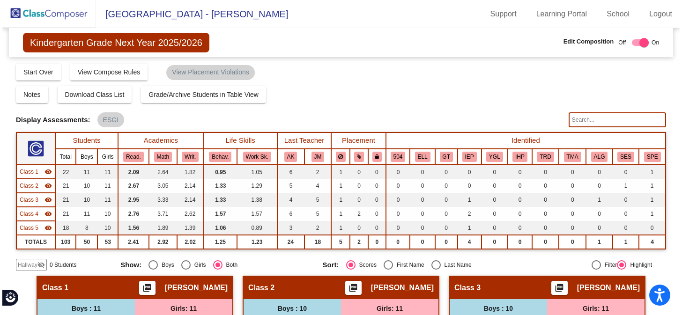
scroll to position [0, 0]
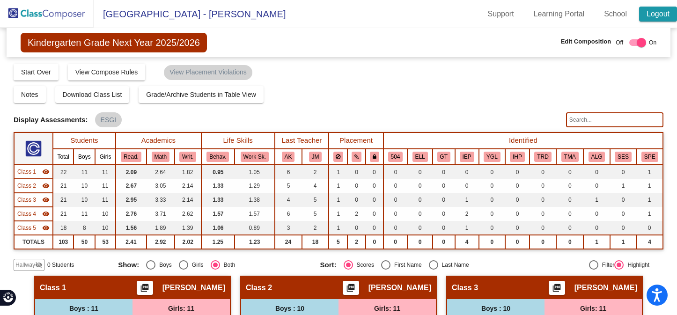
click at [655, 14] on link "Logout" at bounding box center [658, 14] width 38 height 15
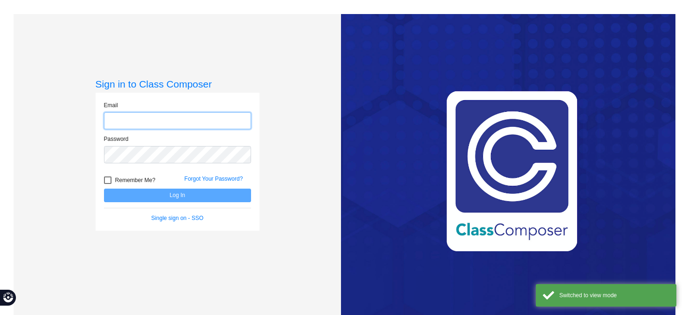
type input "mhesch@isd186.org"
